Goal: Task Accomplishment & Management: Use online tool/utility

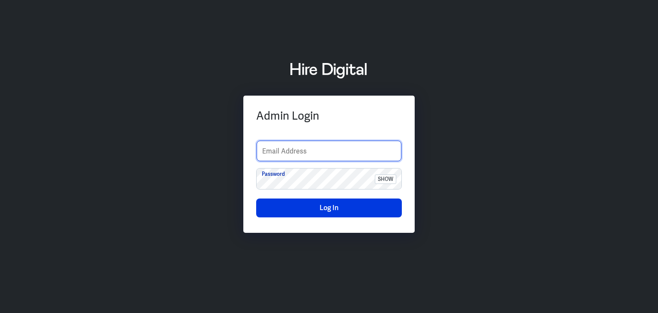
drag, startPoint x: 318, startPoint y: 158, endPoint x: 322, endPoint y: 156, distance: 4.5
click at [318, 158] on input "text" at bounding box center [329, 151] width 145 height 21
type input "finance-admin"
drag, startPoint x: 591, startPoint y: 123, endPoint x: 526, endPoint y: 129, distance: 65.0
click at [591, 123] on div "Admin Login finance-admin Email Address Password show Log In" at bounding box center [329, 156] width 658 height 213
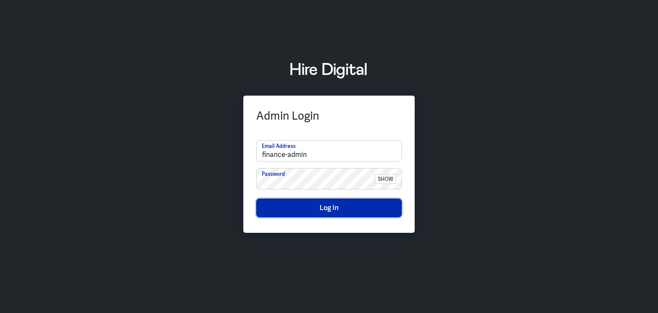
click at [333, 212] on button "Log In" at bounding box center [329, 207] width 146 height 19
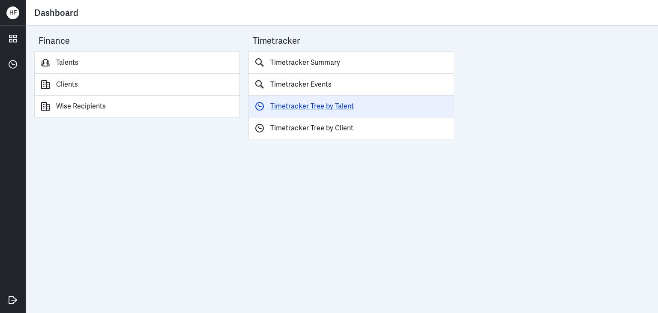
click at [306, 108] on link "Timetracker Tree by Talent" at bounding box center [352, 107] width 206 height 22
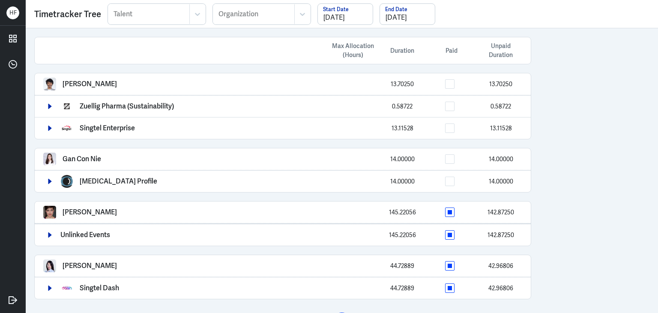
scroll to position [24, 0]
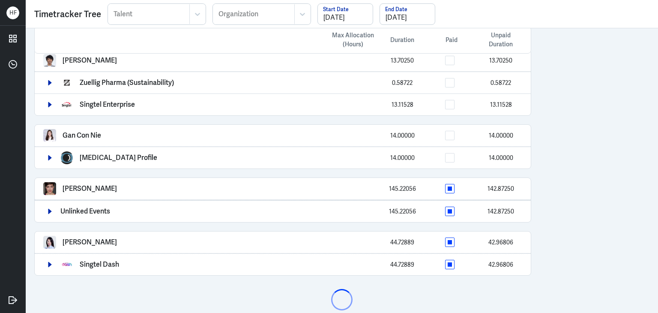
drag, startPoint x: 658, startPoint y: 46, endPoint x: 654, endPoint y: 112, distance: 66.1
click at [654, 112] on div "Max Allocation (Hours) Duration Paid Unpaid Duration Arief Bahari 13.70250 13.7…" at bounding box center [342, 170] width 633 height 285
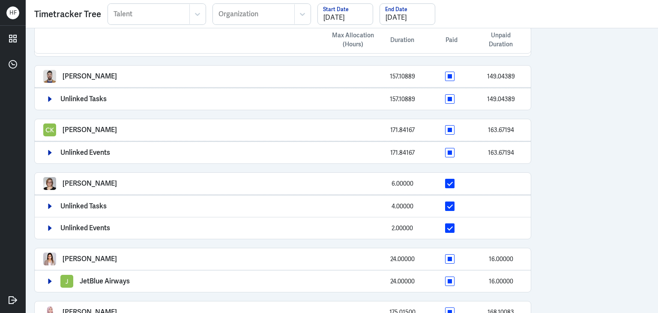
scroll to position [422, 0]
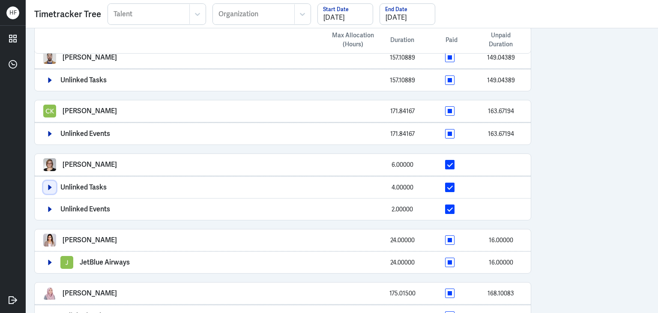
click at [46, 187] on button "button" at bounding box center [49, 187] width 13 height 13
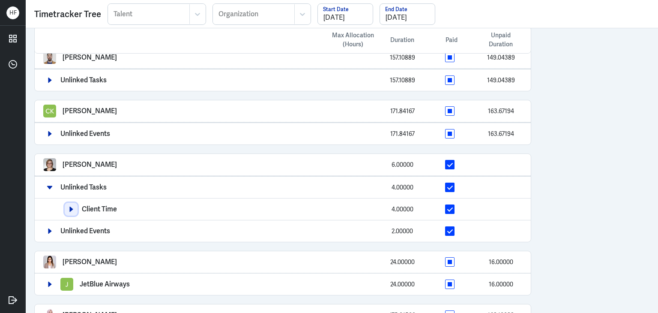
click at [70, 209] on button "button" at bounding box center [71, 209] width 13 height 13
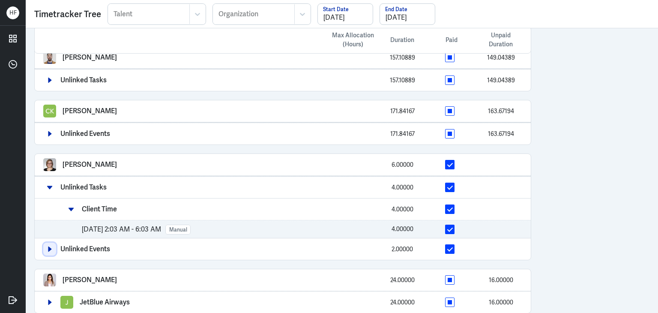
click at [51, 246] on icon "button" at bounding box center [50, 249] width 6 height 6
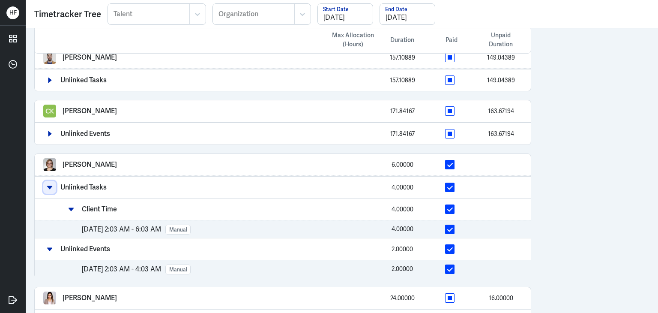
click at [53, 181] on button "button" at bounding box center [49, 187] width 13 height 13
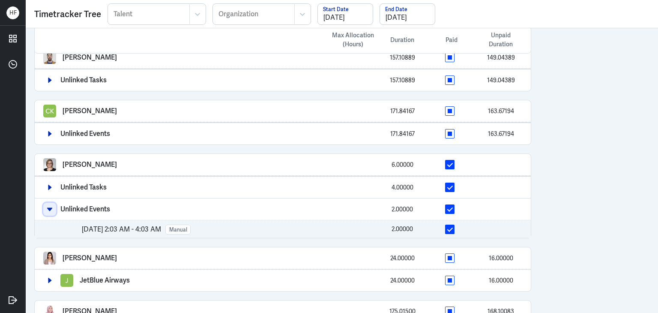
click at [48, 206] on icon "button" at bounding box center [50, 209] width 6 height 6
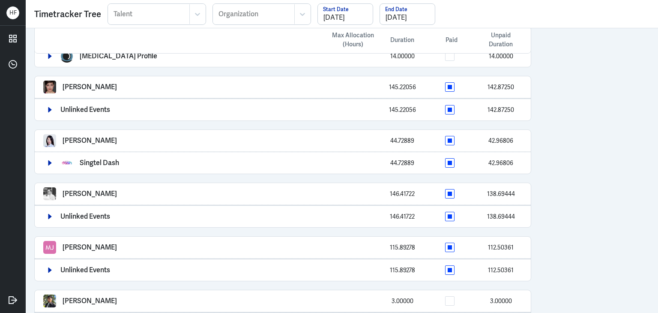
scroll to position [0, 0]
